Goal: Find specific page/section: Find specific page/section

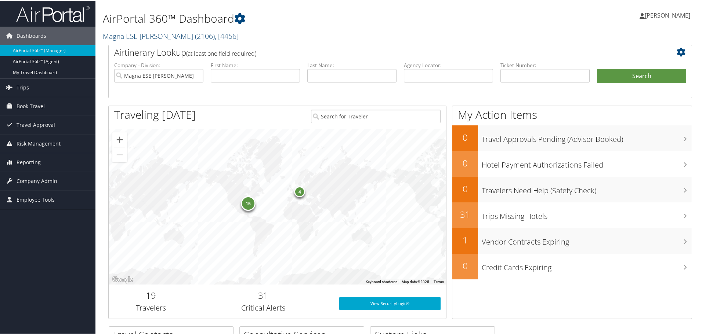
click at [139, 37] on link "Magna ESE [PERSON_NAME] ( 2106 ) , [ 4456 ]" at bounding box center [171, 35] width 136 height 10
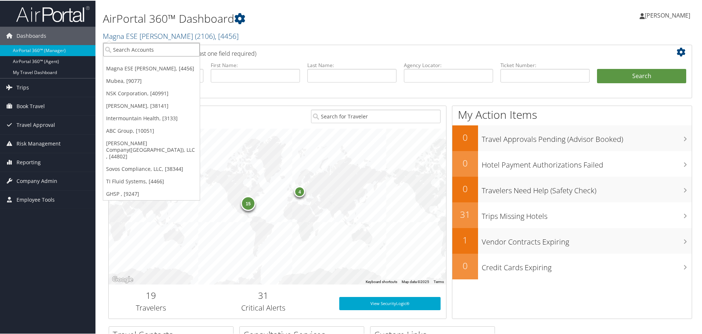
click at [134, 50] on input "search" at bounding box center [151, 49] width 97 height 14
type input "a"
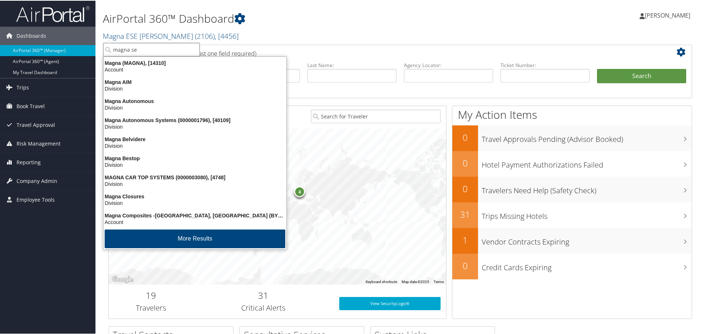
type input "magna ser"
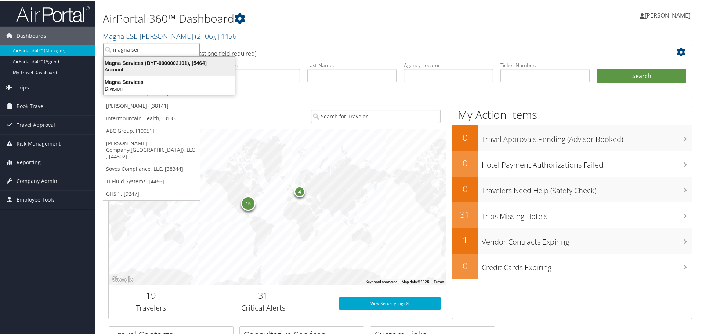
click at [143, 60] on div "Magna Services (BYF-0000002101), [5464]" at bounding box center [169, 62] width 140 height 7
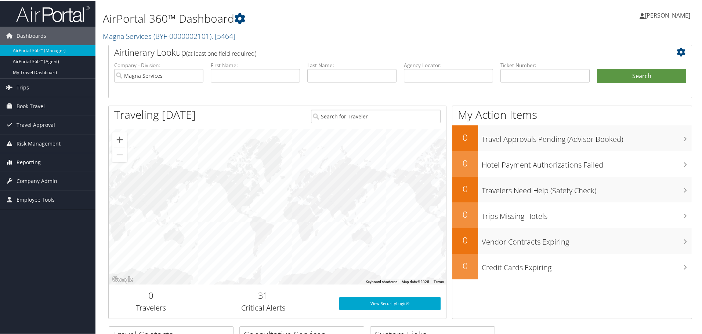
click at [34, 162] on span "Reporting" at bounding box center [29, 162] width 24 height 18
click at [37, 224] on span "Company Admin" at bounding box center [37, 225] width 41 height 18
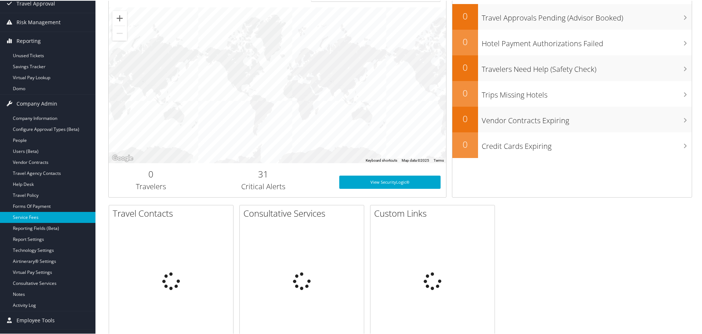
scroll to position [145, 0]
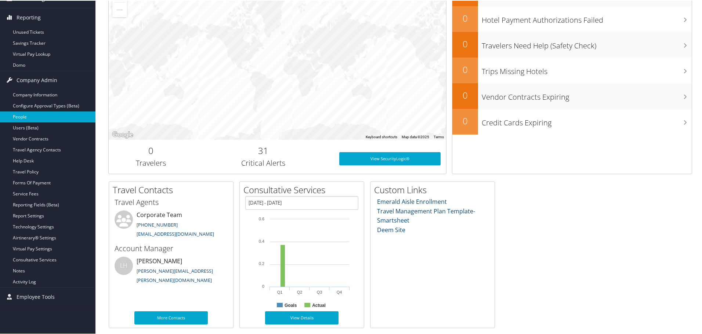
click at [27, 117] on link "People" at bounding box center [47, 116] width 95 height 11
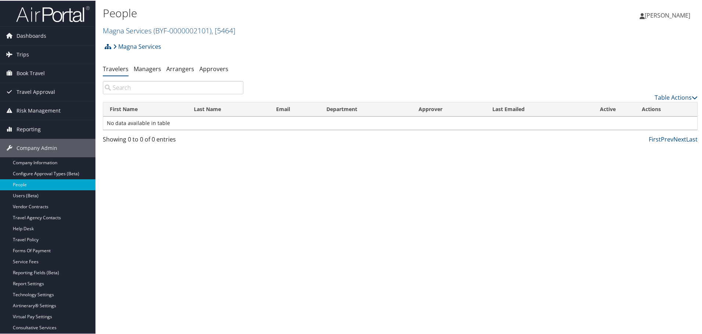
click at [124, 88] on input "search" at bounding box center [173, 86] width 141 height 13
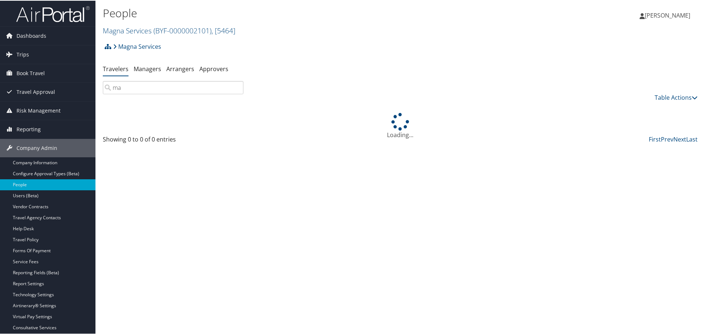
type input "m"
